Goal: Check status: Check status

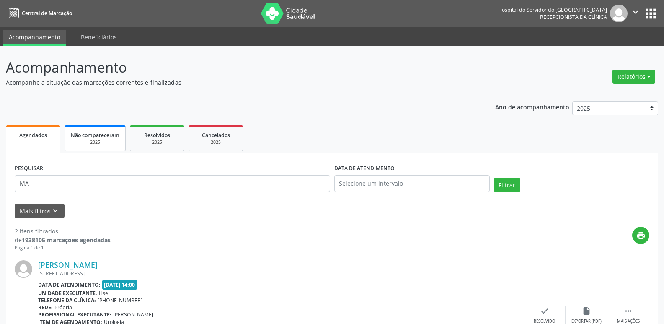
type input "M"
type input "19849826487"
click at [514, 185] on button "Filtrar" at bounding box center [507, 185] width 26 height 14
click at [635, 75] on button "Relatórios" at bounding box center [633, 77] width 43 height 14
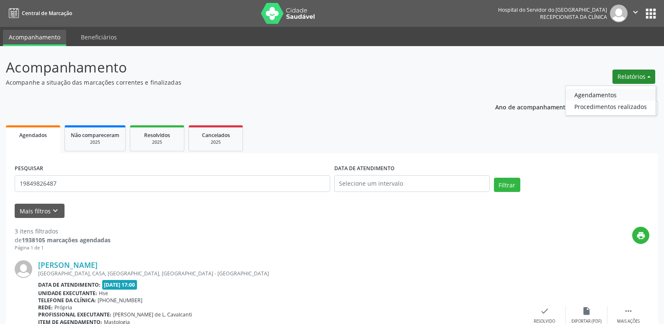
click at [599, 96] on link "Agendamentos" at bounding box center [611, 95] width 90 height 12
select select "9"
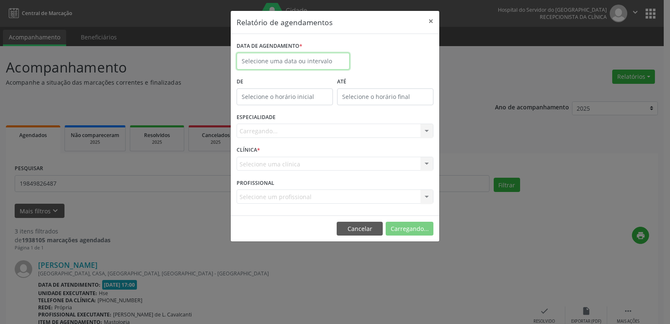
click at [300, 62] on input "text" at bounding box center [293, 61] width 113 height 17
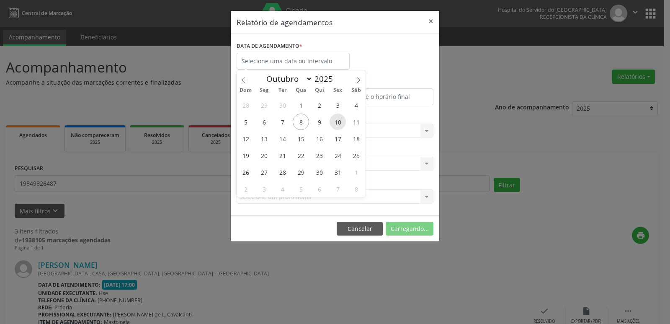
click at [339, 124] on span "10" at bounding box center [338, 122] width 16 height 16
type input "[DATE]"
click at [339, 124] on span "10" at bounding box center [338, 122] width 16 height 16
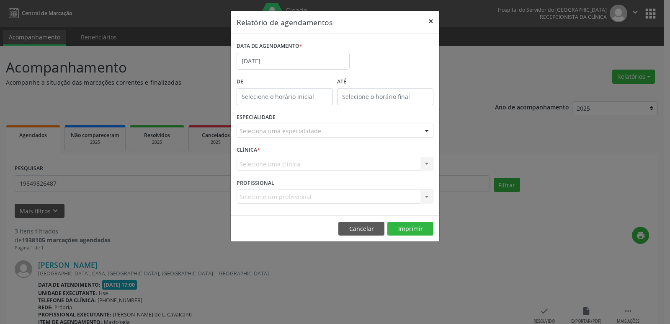
click at [426, 19] on button "×" at bounding box center [431, 21] width 17 height 21
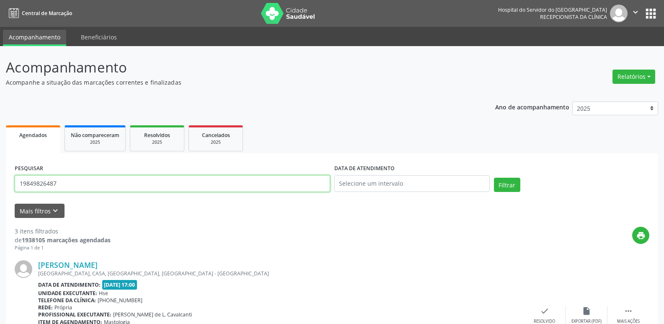
click at [64, 180] on input "19849826487" at bounding box center [172, 183] width 315 height 17
type input "[PERSON_NAME]"
click at [502, 182] on button "Filtrar" at bounding box center [507, 185] width 26 height 14
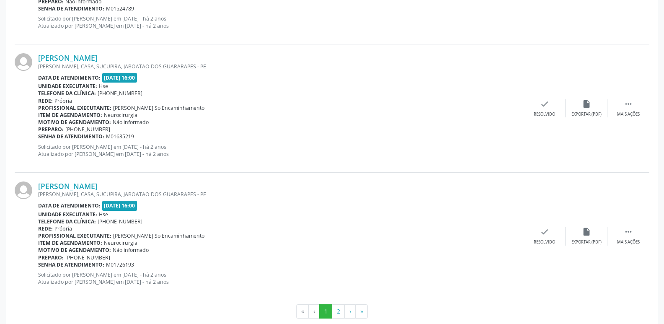
scroll to position [1885, 0]
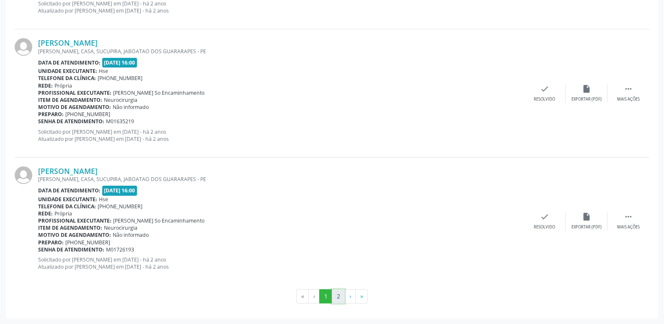
click at [337, 295] on button "2" at bounding box center [338, 296] width 13 height 14
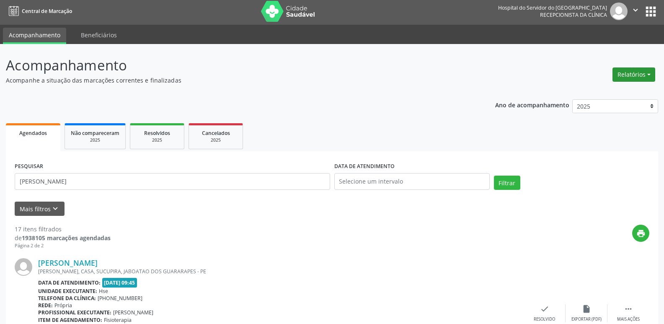
scroll to position [0, 0]
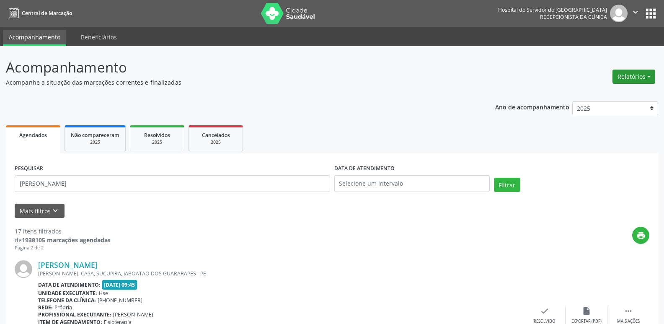
click at [640, 77] on button "Relatórios" at bounding box center [633, 77] width 43 height 14
click at [612, 94] on link "Agendamentos" at bounding box center [611, 95] width 90 height 12
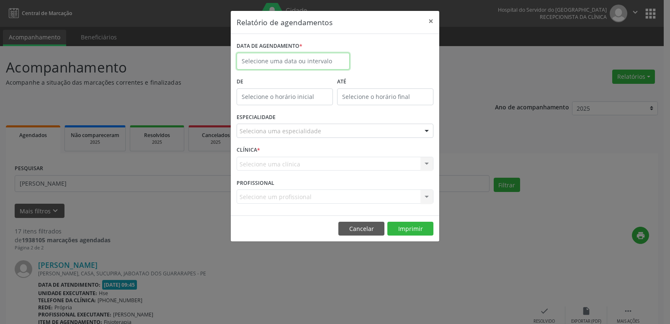
click at [303, 61] on input "text" at bounding box center [293, 61] width 113 height 17
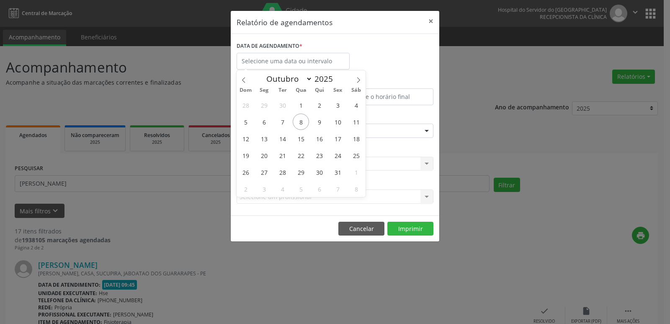
click at [175, 163] on div "Relatório de agendamentos × DATA DE AGENDAMENTO * De ATÉ ESPECIALIDADE Selecion…" at bounding box center [335, 162] width 670 height 324
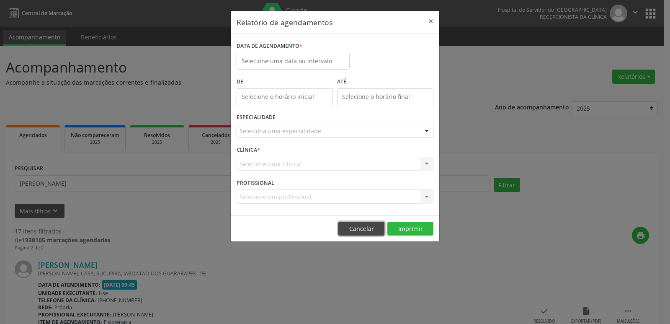
click at [371, 228] on button "Cancelar" at bounding box center [361, 229] width 46 height 14
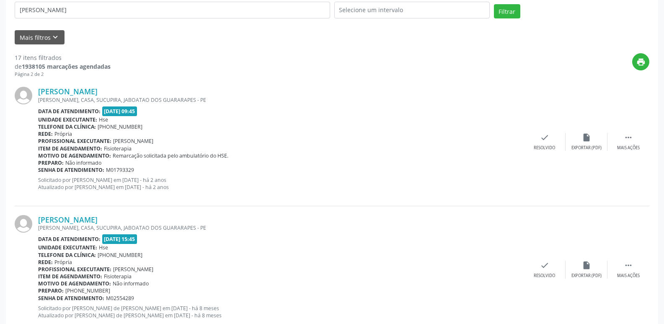
scroll to position [174, 0]
